Goal: Task Accomplishment & Management: Complete application form

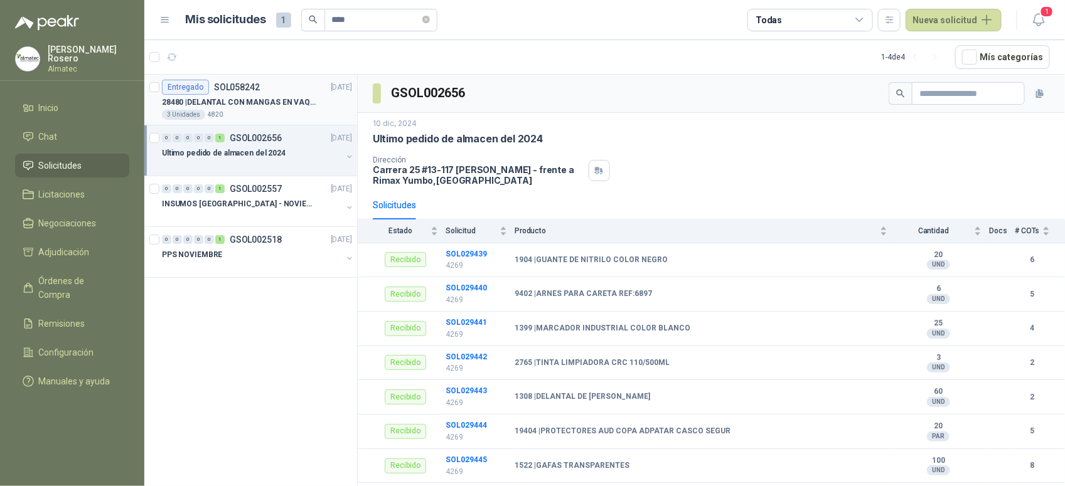
click at [253, 109] on div "28480 | DELANTAL CON MANGAS EN VAQUETA" at bounding box center [257, 102] width 190 height 15
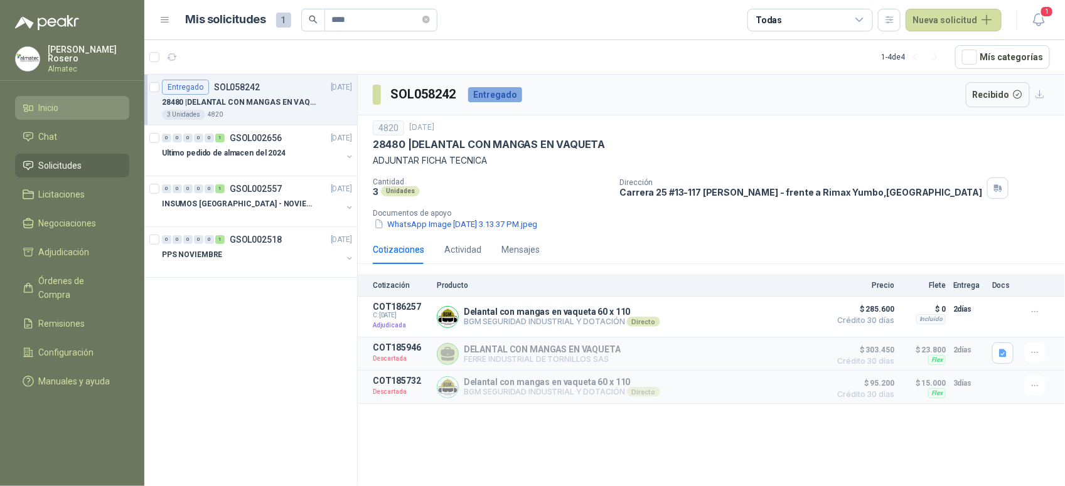
click at [58, 104] on span "Inicio" at bounding box center [49, 108] width 20 height 14
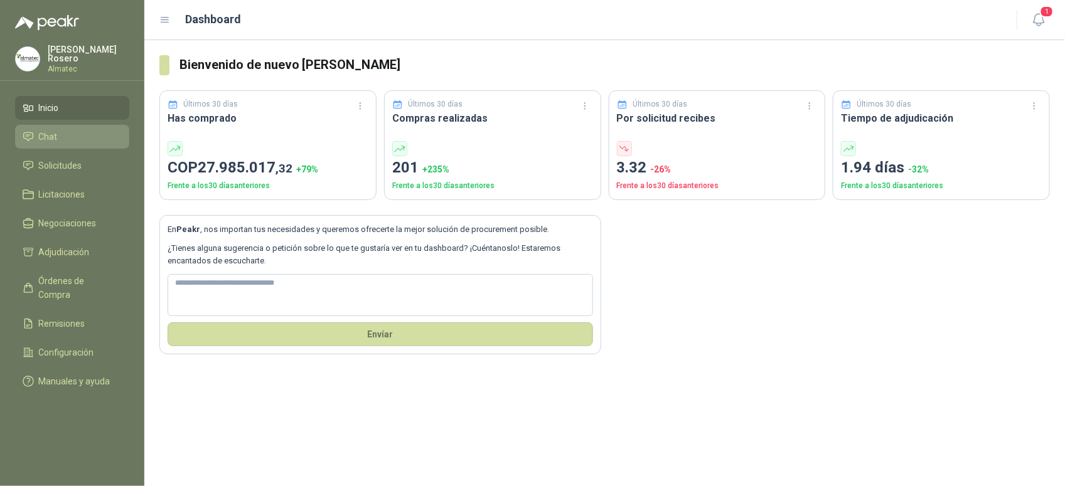
click at [71, 136] on li "Chat" at bounding box center [72, 137] width 99 height 14
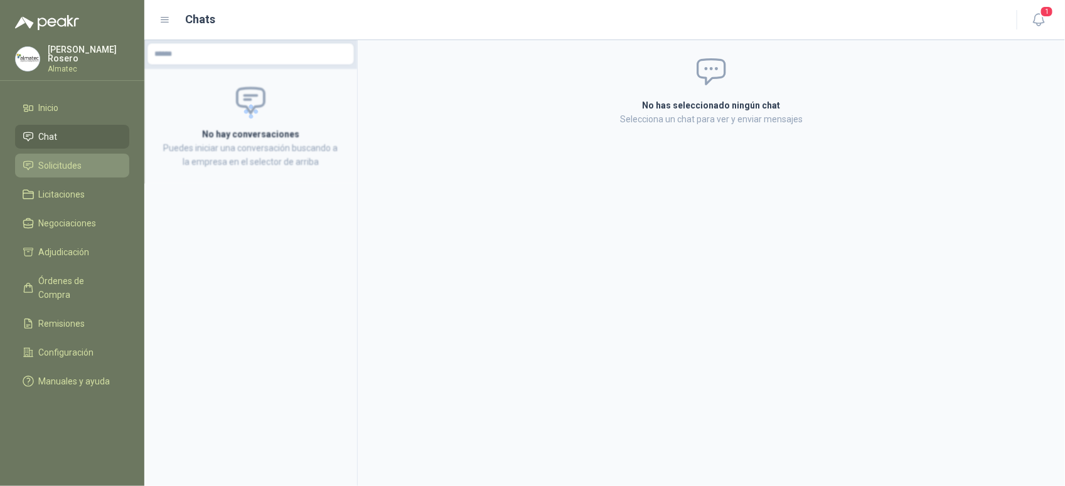
click at [63, 159] on span "Solicitudes" at bounding box center [60, 166] width 43 height 14
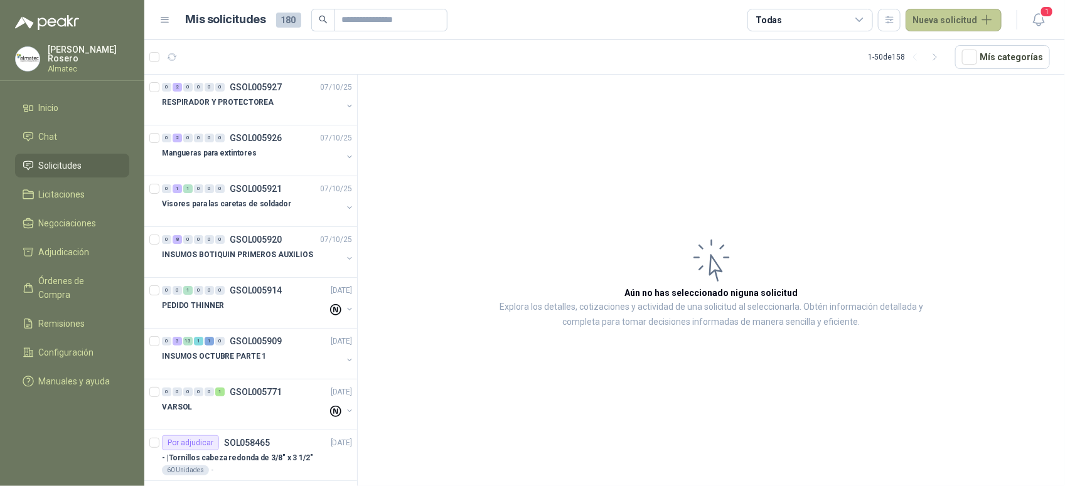
click at [988, 23] on button "Nueva solicitud" at bounding box center [953, 20] width 96 height 23
click at [946, 51] on link "Solicitud" at bounding box center [968, 50] width 107 height 22
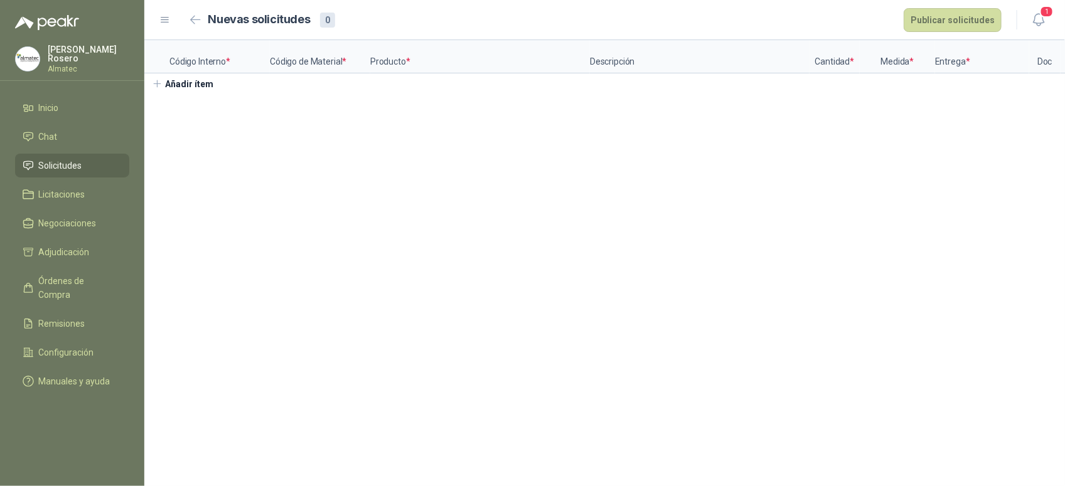
click at [444, 138] on section "Código Interno * Código de Material * Producto * Descripción Cantidad * Medida …" at bounding box center [604, 263] width 920 height 446
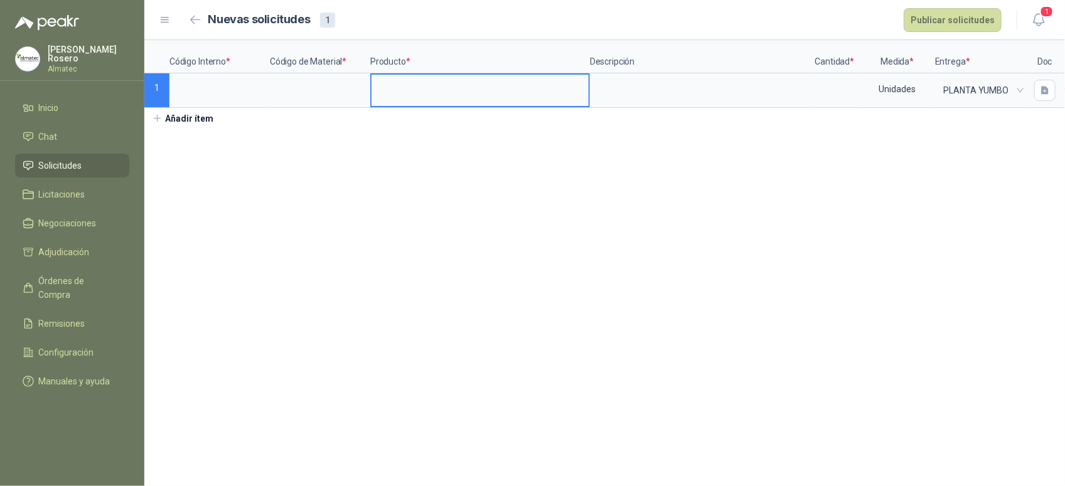
click at [393, 92] on input at bounding box center [479, 87] width 217 height 24
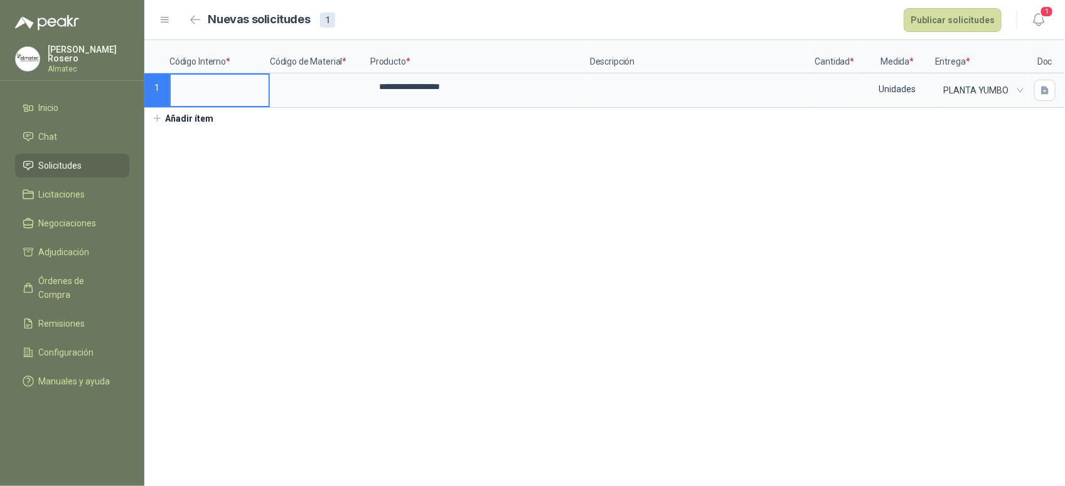
click at [202, 88] on input at bounding box center [220, 87] width 98 height 24
type input "*"
click at [300, 90] on input at bounding box center [320, 87] width 98 height 24
type input "*"
click at [816, 91] on input at bounding box center [835, 87] width 48 height 24
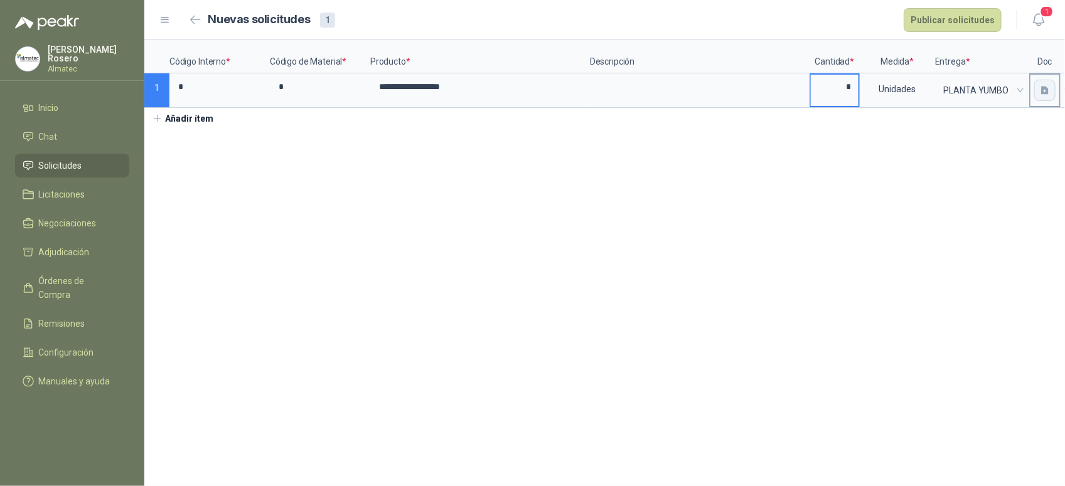
type input "*"
click at [1034, 88] on button "button" at bounding box center [1044, 90] width 21 height 21
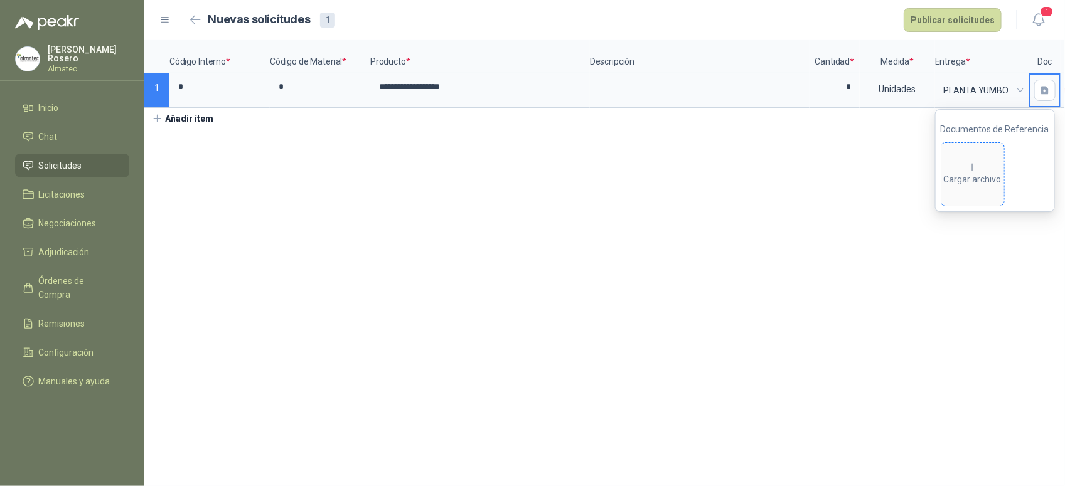
click at [989, 185] on div "Cargar archivo" at bounding box center [973, 174] width 58 height 25
click at [957, 170] on icon "delete" at bounding box center [955, 173] width 9 height 9
click at [964, 278] on section "**********" at bounding box center [604, 263] width 920 height 446
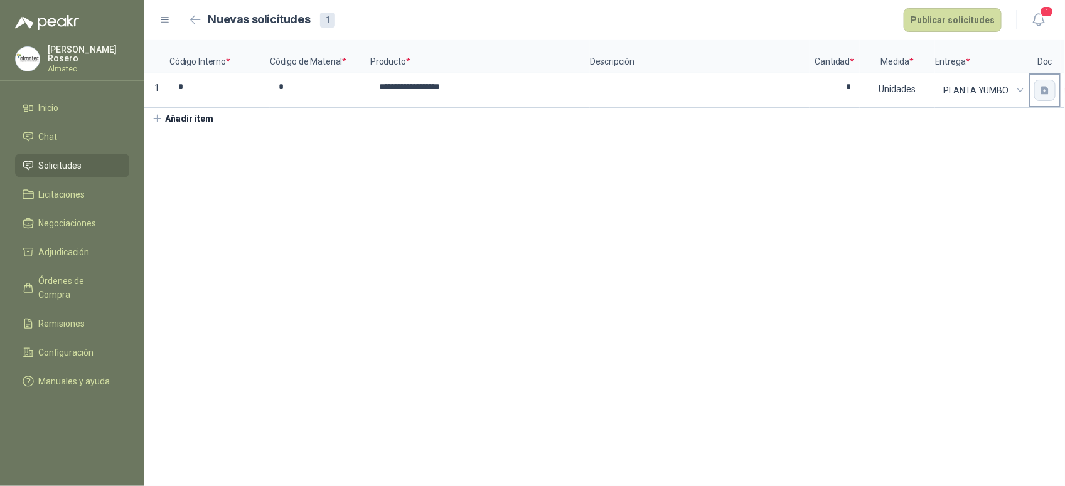
click at [1041, 92] on icon "button" at bounding box center [1045, 90] width 8 height 8
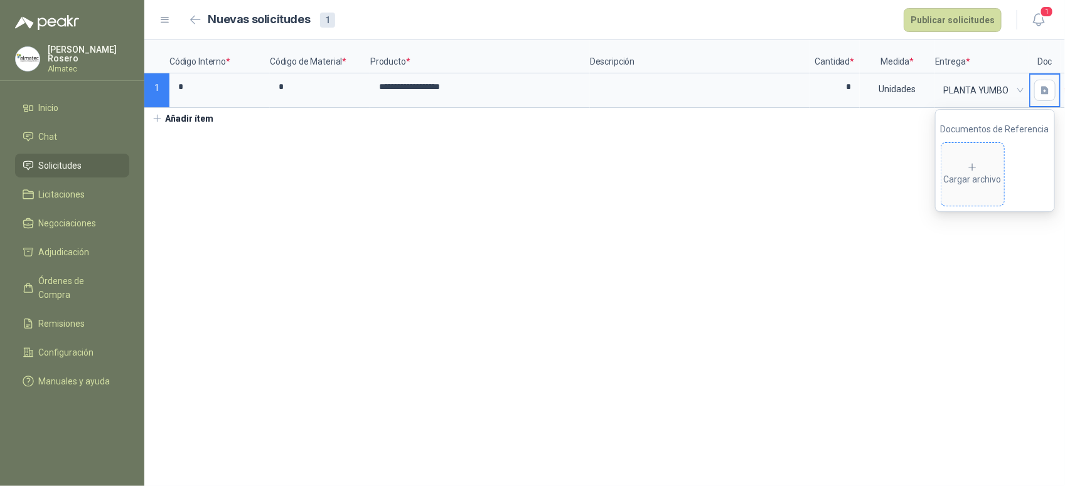
click at [955, 186] on div "Cargar archivo" at bounding box center [973, 174] width 58 height 25
click at [964, 20] on button "Publicar solicitudes" at bounding box center [952, 20] width 98 height 24
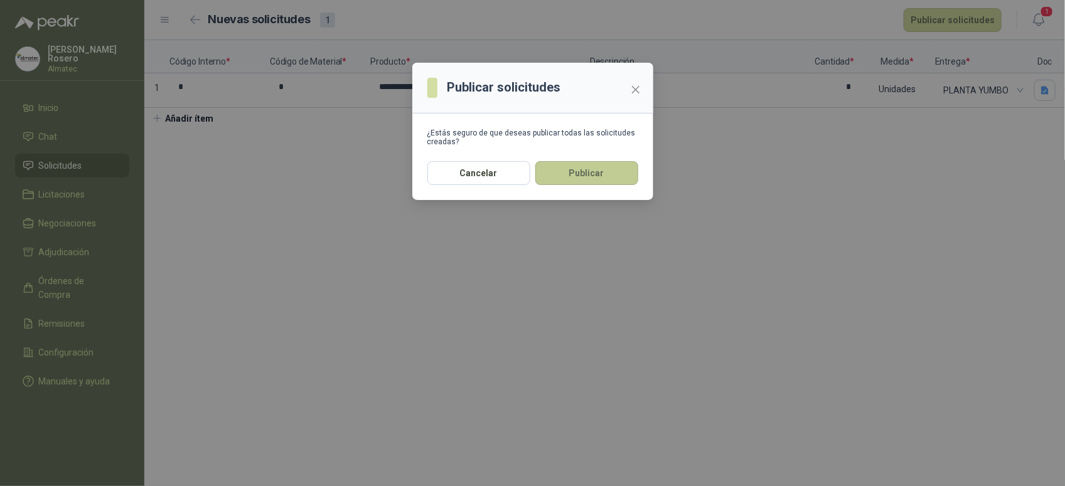
click at [580, 171] on button "Publicar" at bounding box center [586, 173] width 103 height 24
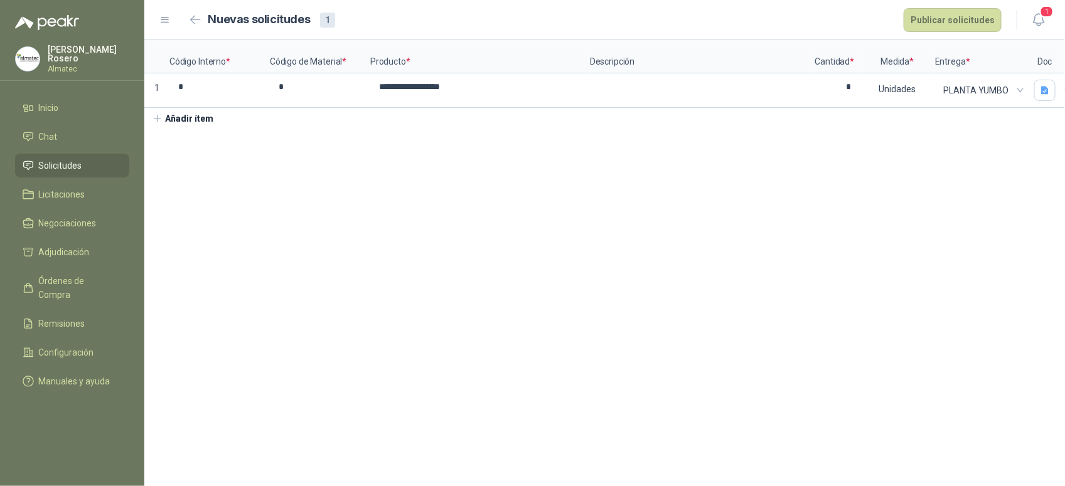
click at [1032, 392] on section "**********" at bounding box center [604, 263] width 920 height 446
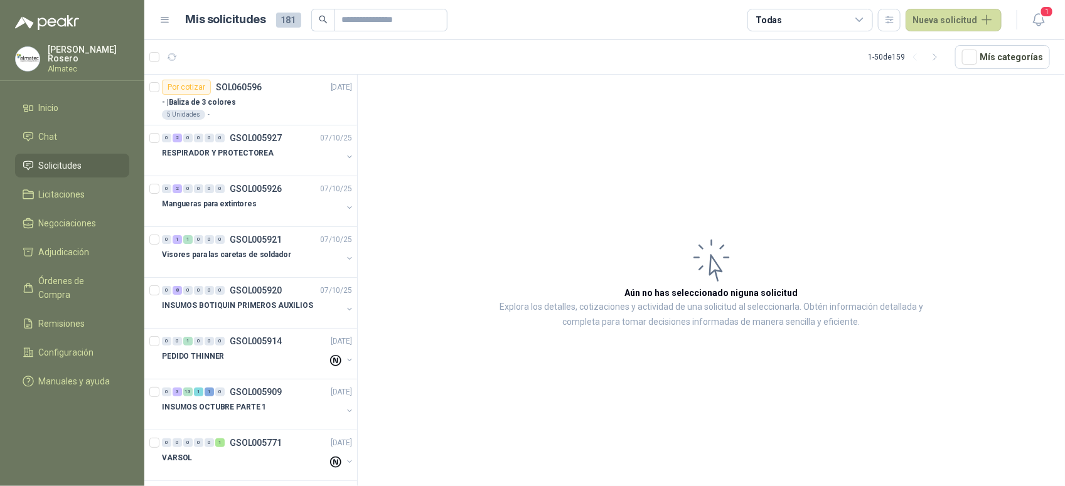
click at [960, 221] on article "Aún no has seleccionado niguna solicitud Explora los detalles, cotizaciones y a…" at bounding box center [711, 283] width 707 height 416
